Goal: Task Accomplishment & Management: Complete application form

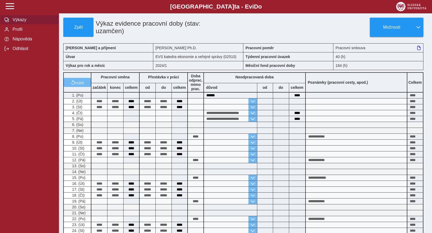
click at [23, 22] on span "Výkazy" at bounding box center [32, 19] width 43 height 5
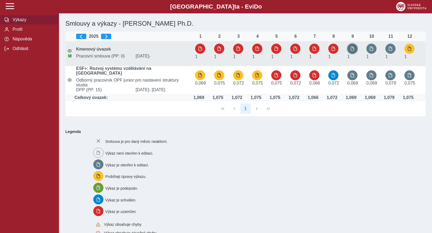
click at [351, 48] on span "button" at bounding box center [352, 49] width 4 height 4
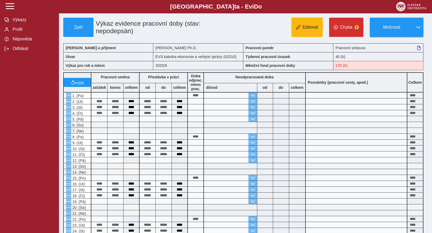
click at [310, 29] on span "Editovat" at bounding box center [310, 27] width 16 height 5
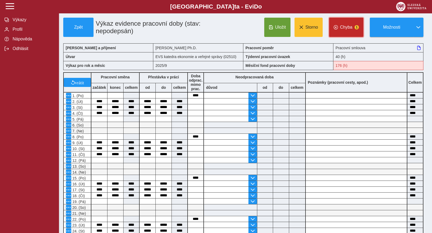
click at [348, 26] on span "Chyba" at bounding box center [346, 27] width 12 height 5
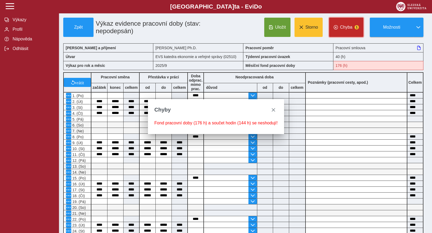
click at [348, 26] on span "Chyba" at bounding box center [346, 27] width 12 height 5
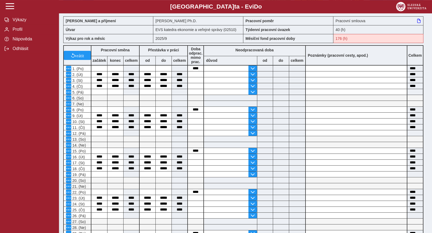
scroll to position [27, 0]
click at [197, 93] on input at bounding box center [196, 92] width 16 height 6
type input "****"
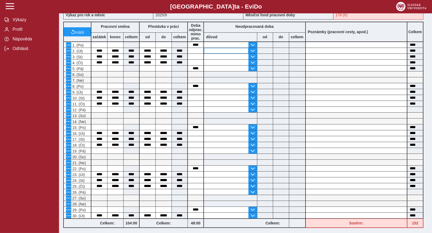
scroll to position [55, 0]
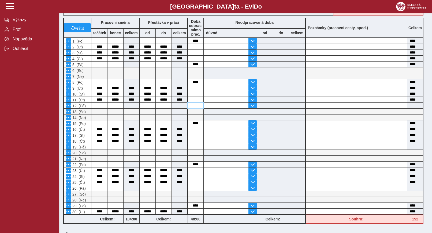
click at [195, 107] on input at bounding box center [196, 106] width 16 height 6
type input "****"
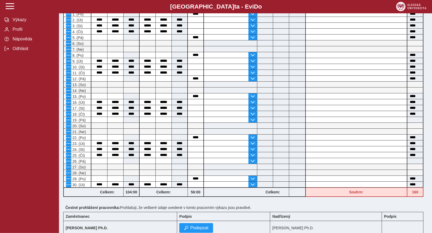
scroll to position [82, 0]
click at [252, 109] on span "button" at bounding box center [252, 108] width 4 height 4
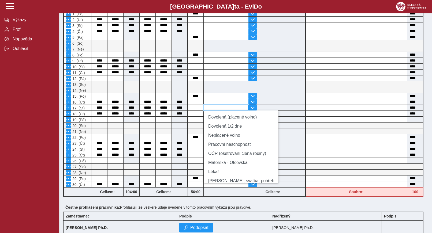
click at [215, 111] on input "text" at bounding box center [226, 108] width 44 height 6
click at [187, 129] on div at bounding box center [180, 126] width 16 height 6
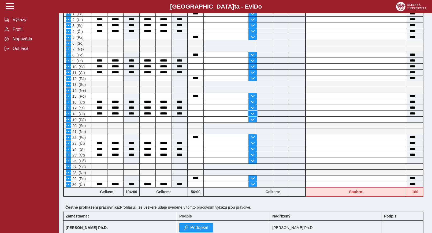
click at [252, 115] on span "button" at bounding box center [252, 114] width 4 height 4
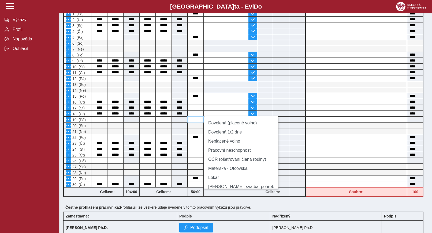
click at [191, 122] on input at bounding box center [196, 120] width 16 height 6
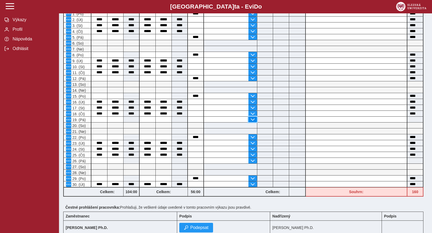
click at [251, 121] on span "button" at bounding box center [252, 120] width 4 height 4
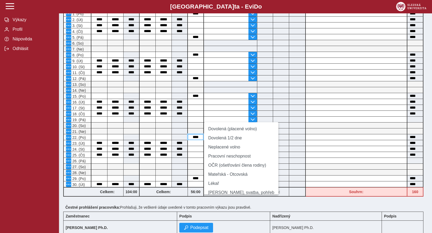
click at [197, 139] on input "****" at bounding box center [196, 137] width 16 height 6
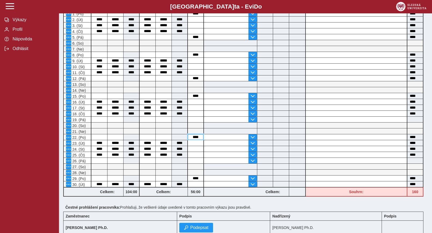
click at [199, 139] on input "****" at bounding box center [196, 137] width 16 height 6
type input "*"
click at [253, 116] on span "button" at bounding box center [252, 114] width 4 height 4
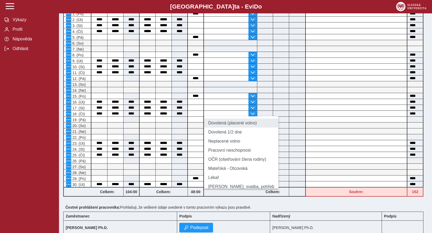
click at [247, 125] on li "Dovolená (placené volno)" at bounding box center [241, 123] width 74 height 9
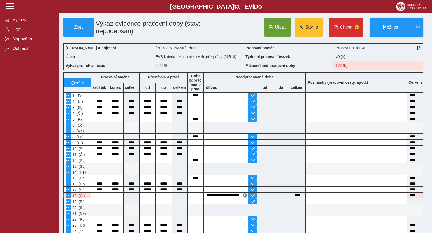
scroll to position [27, 0]
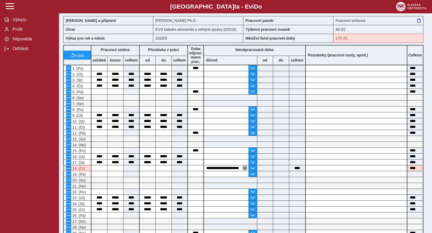
click at [244, 169] on span "button" at bounding box center [245, 168] width 3 height 3
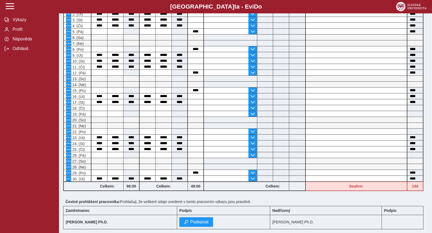
scroll to position [43, 0]
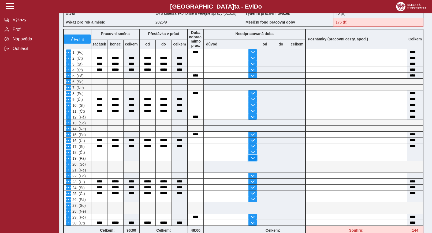
click at [252, 160] on span "button" at bounding box center [252, 158] width 4 height 4
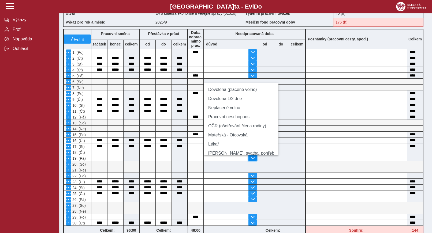
click at [252, 160] on span "button" at bounding box center [252, 158] width 4 height 4
